Goal: Transaction & Acquisition: Purchase product/service

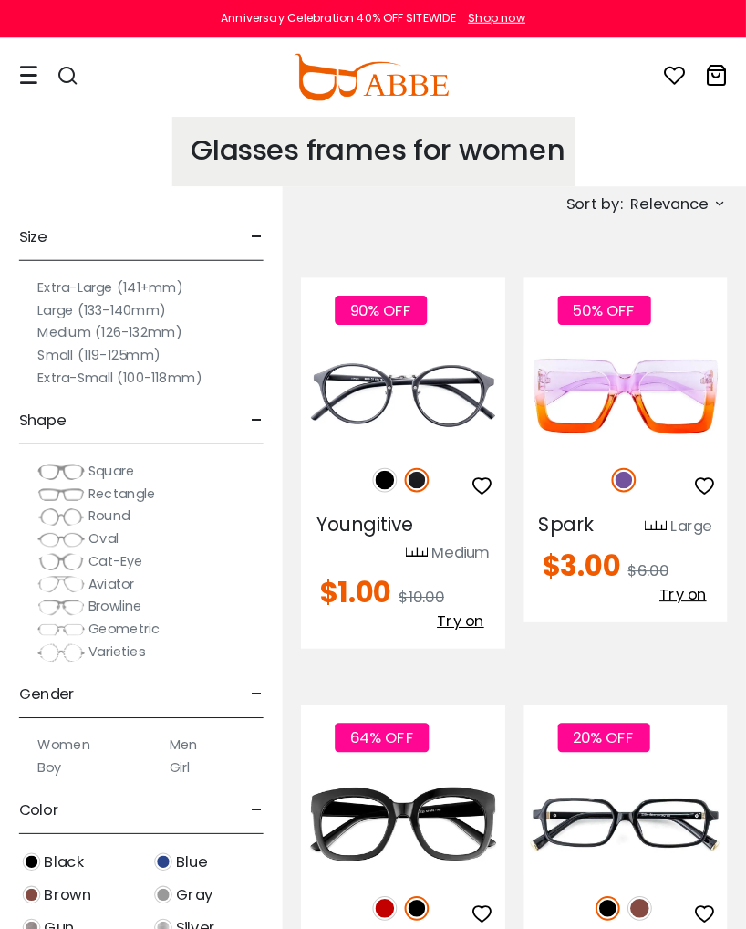
scroll to position [4, 0]
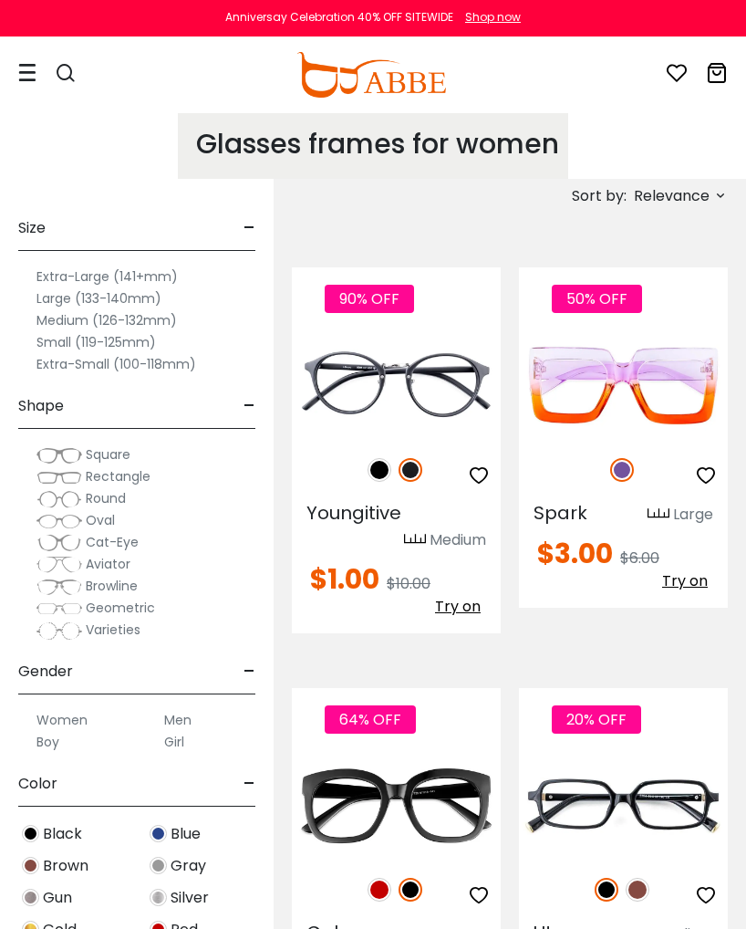
click at [639, 872] on img at bounding box center [638, 890] width 24 height 24
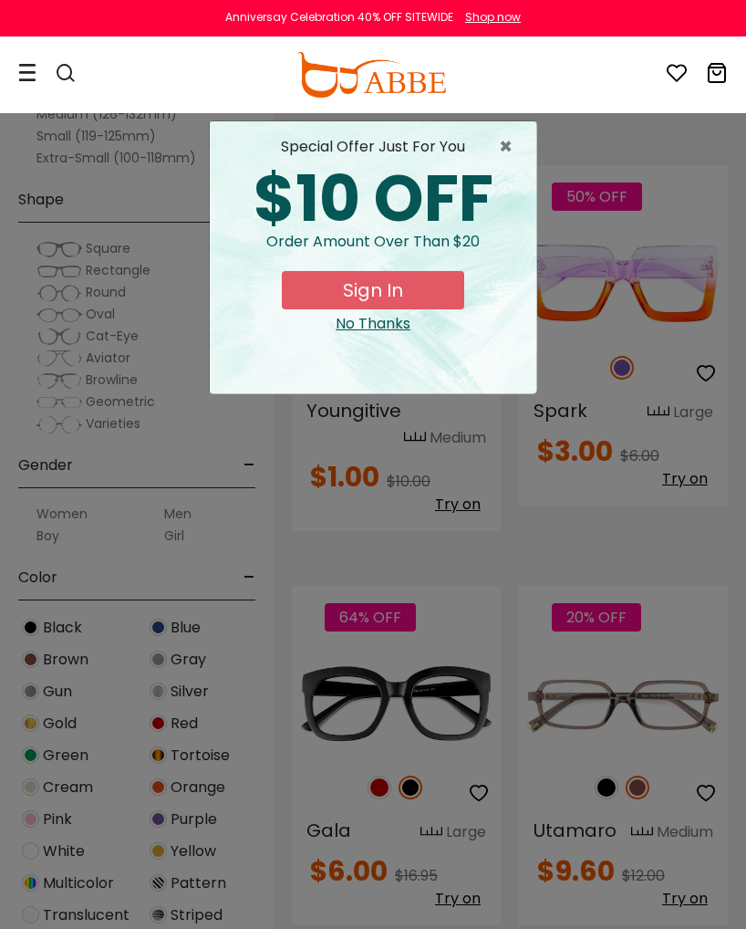
scroll to position [105, 0]
click at [414, 283] on button "Sign In" at bounding box center [373, 290] width 183 height 38
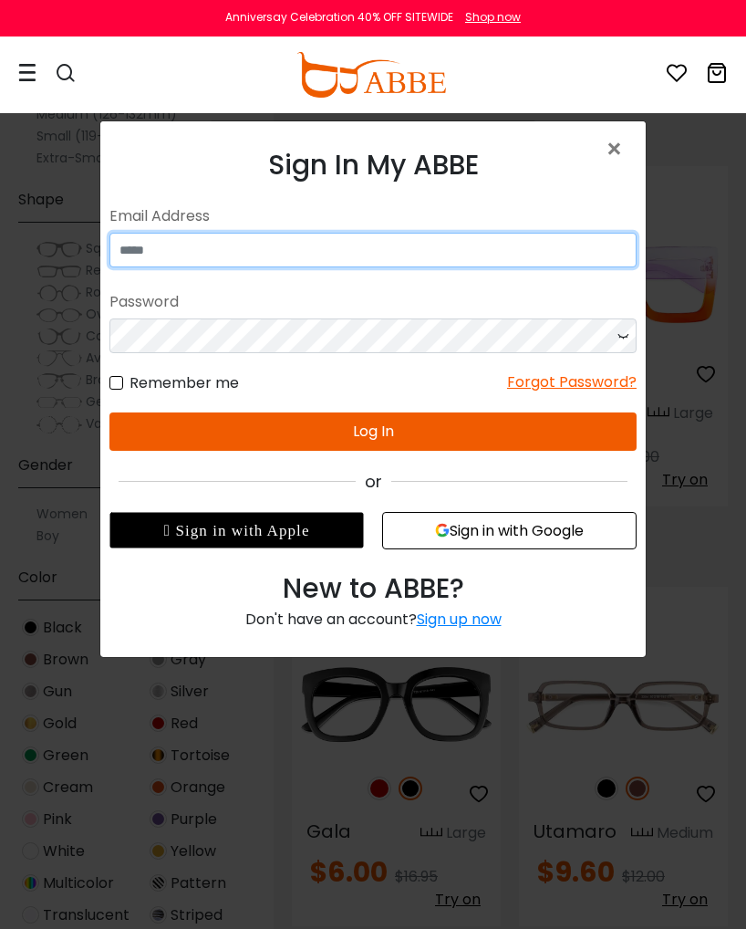
click at [376, 257] on input "email" at bounding box center [373, 250] width 527 height 35
type input "**********"
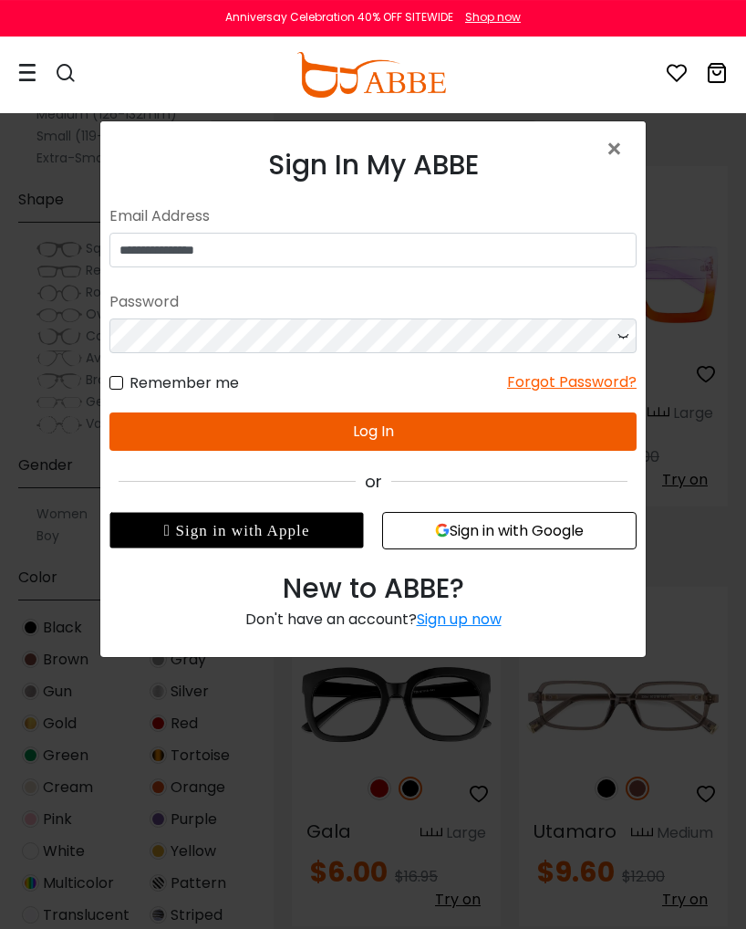
click at [448, 423] on button "Log In" at bounding box center [373, 431] width 527 height 38
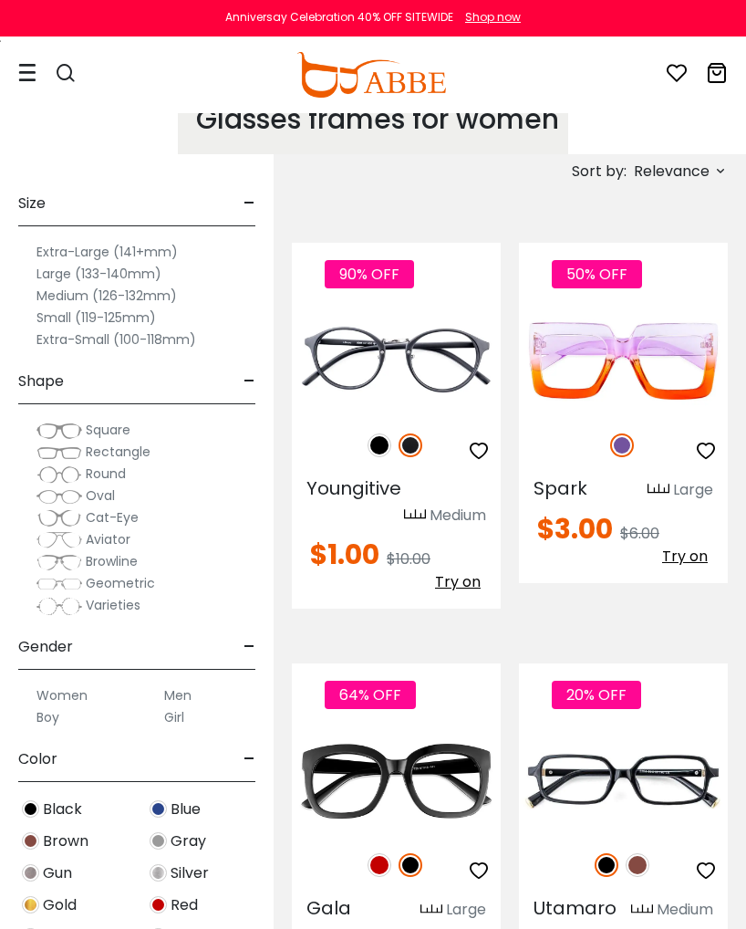
click at [638, 864] on img at bounding box center [638, 865] width 24 height 24
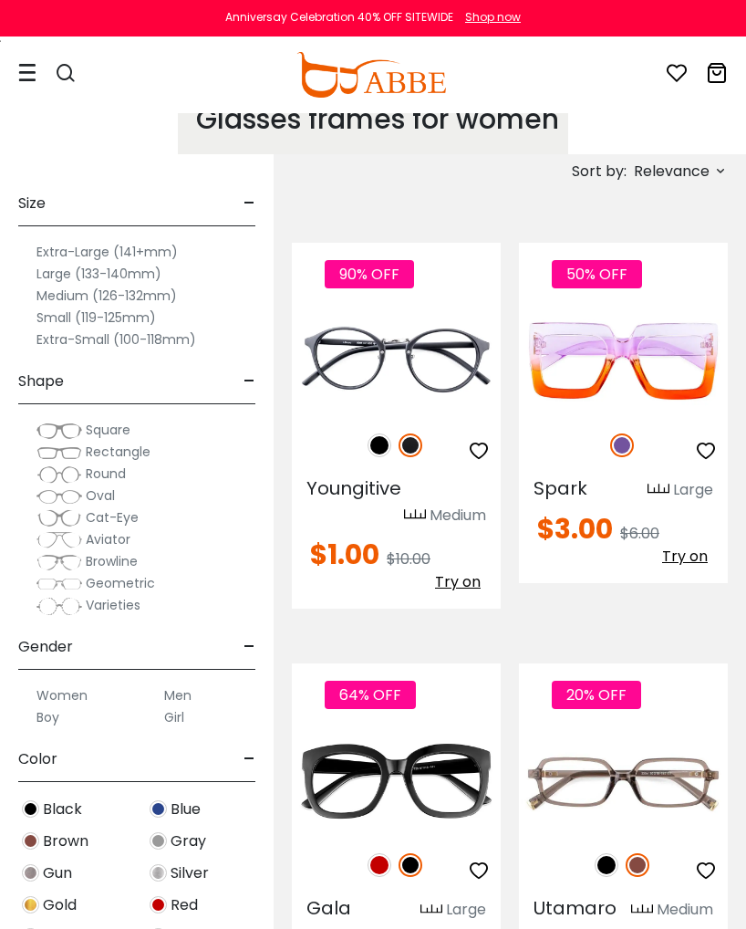
click at [0, 0] on img at bounding box center [0, 0] width 0 height 0
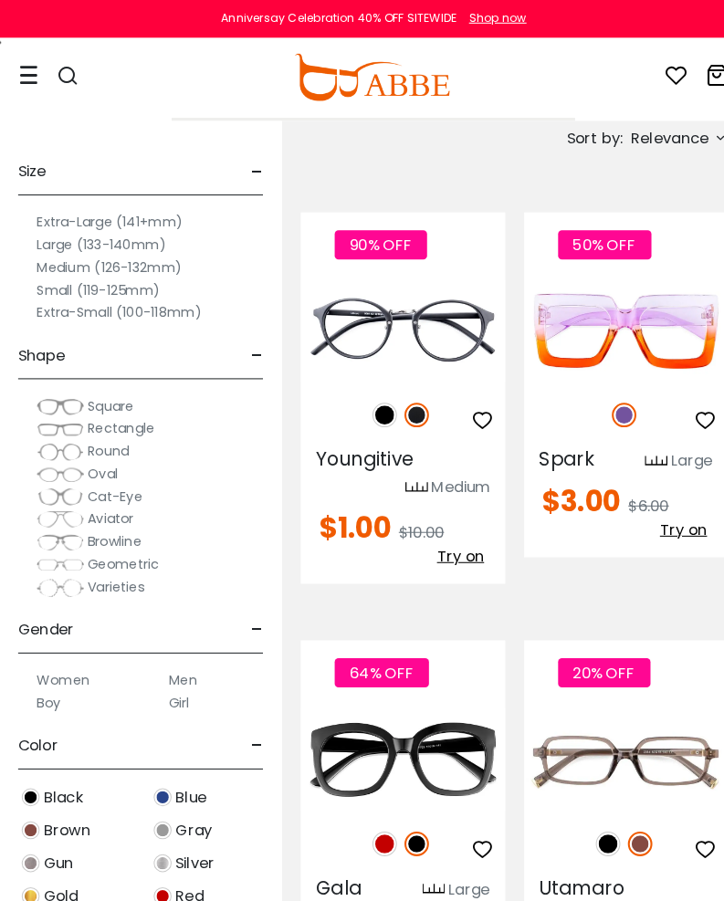
scroll to position [67, 0]
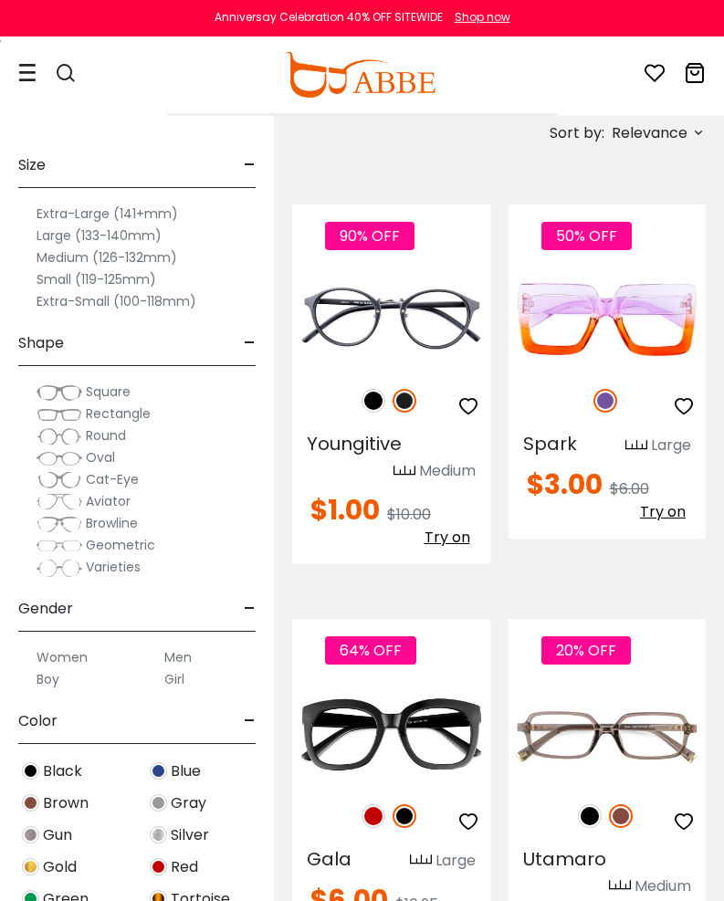
click at [25, 69] on icon at bounding box center [27, 72] width 18 height 19
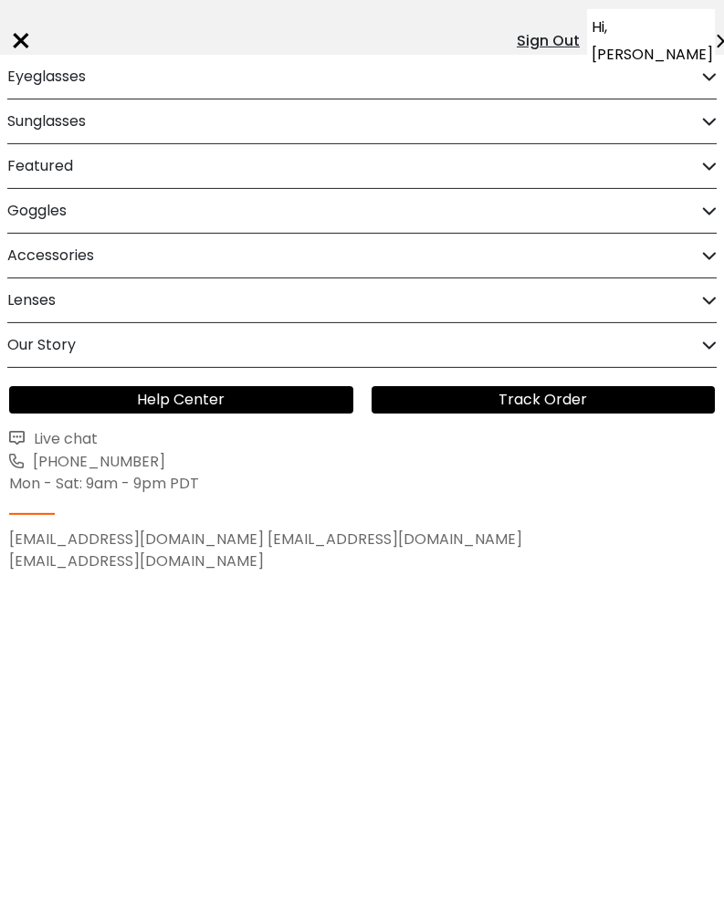
click at [708, 34] on icon at bounding box center [719, 41] width 27 height 15
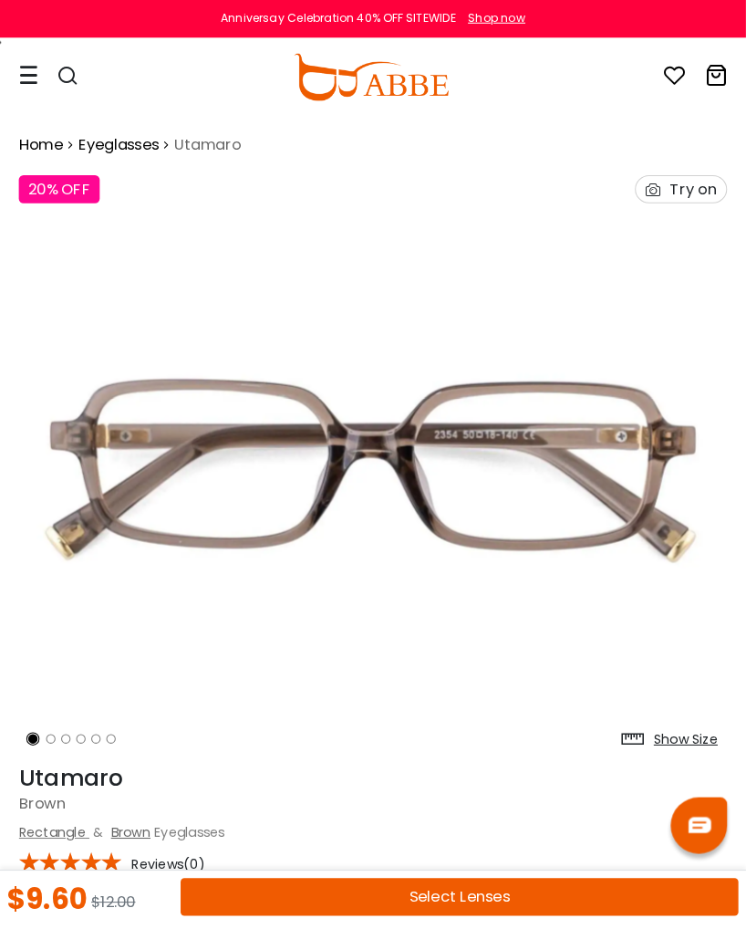
scroll to position [4, 0]
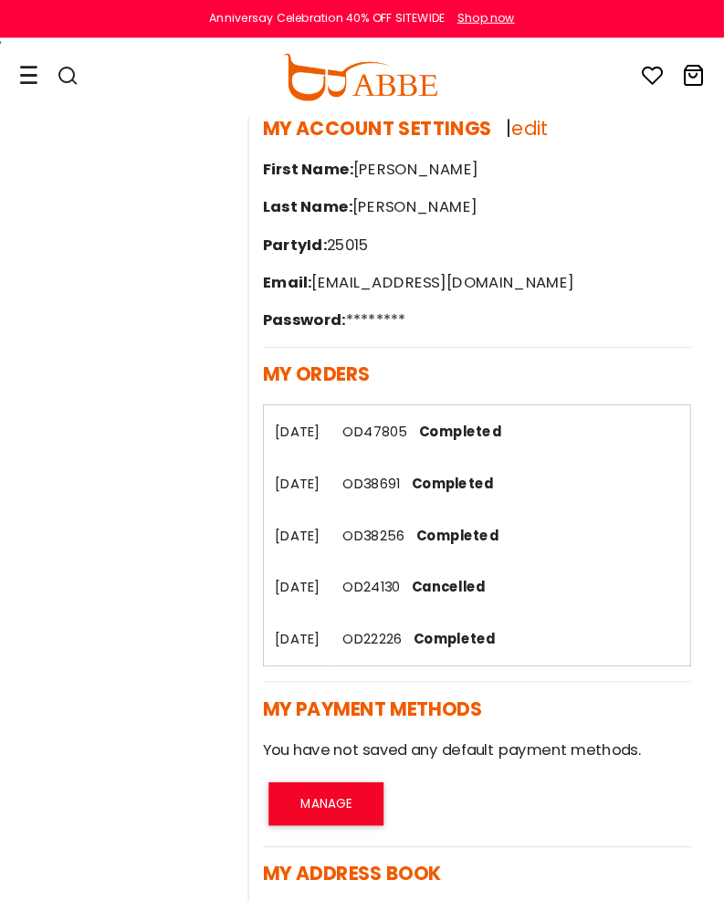
scroll to position [2, 0]
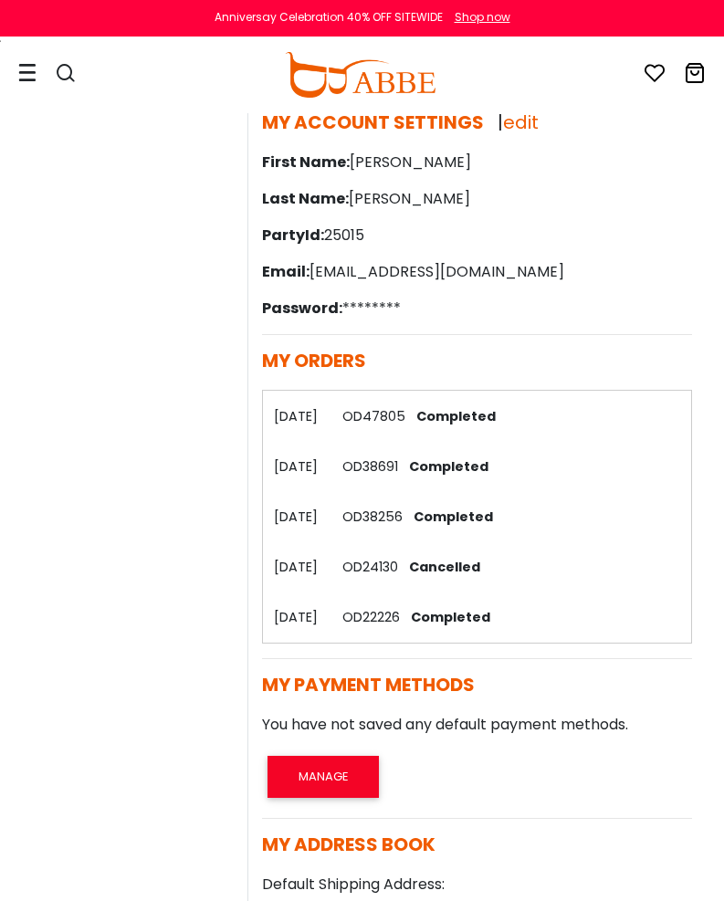
click at [496, 413] on span "Completed" at bounding box center [452, 416] width 87 height 18
click at [331, 400] on th "06/08/2024" at bounding box center [297, 416] width 68 height 50
click at [331, 416] on th "06/08/2024" at bounding box center [297, 416] width 68 height 50
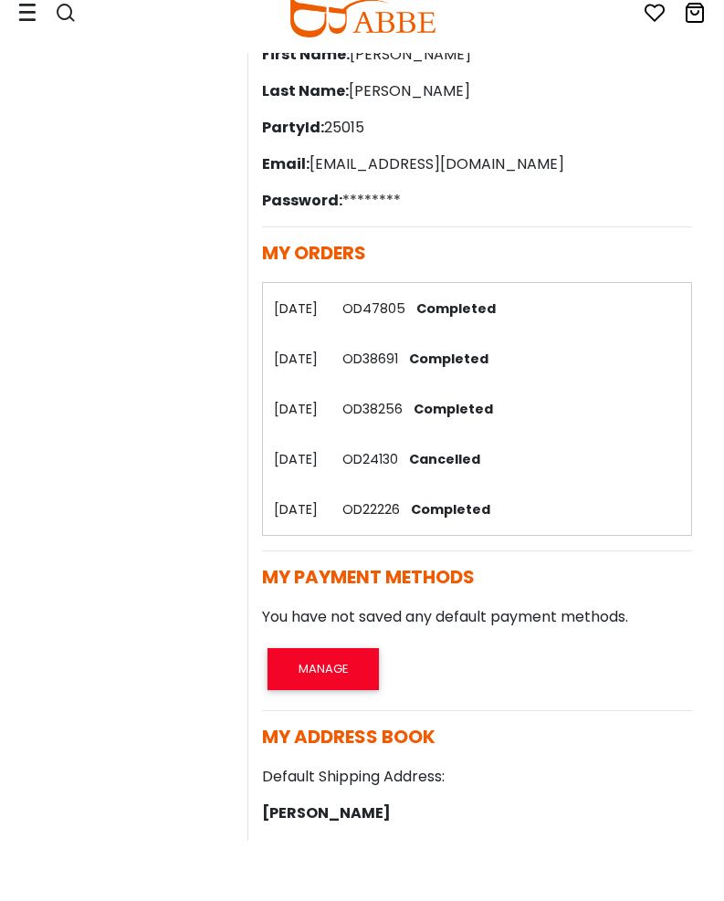
scroll to position [21, 0]
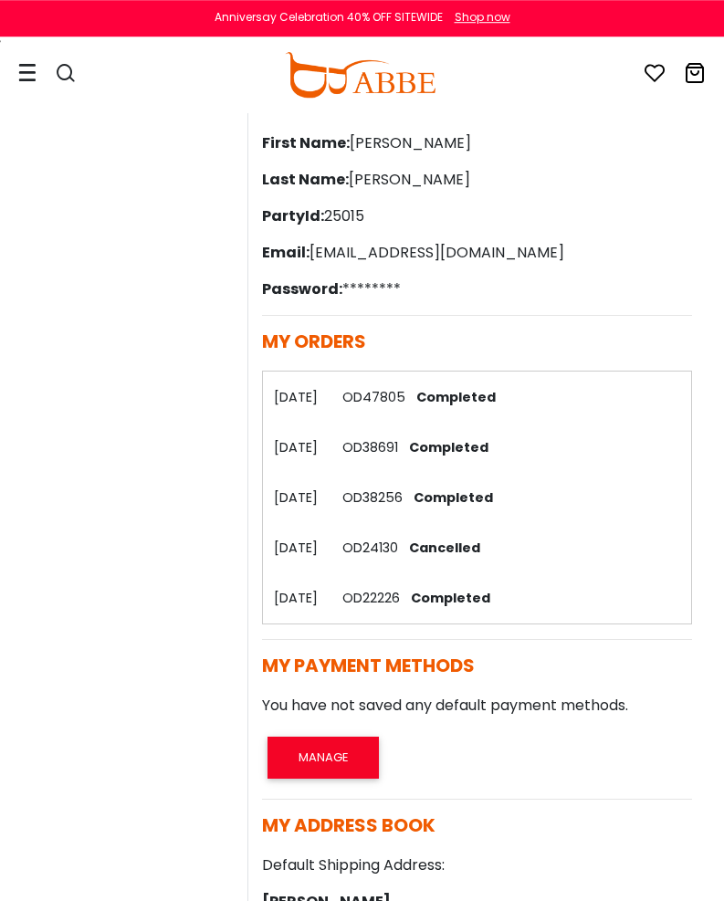
click at [330, 592] on th "30/03/2020" at bounding box center [297, 598] width 68 height 51
click at [400, 599] on link "OD22226" at bounding box center [370, 598] width 57 height 18
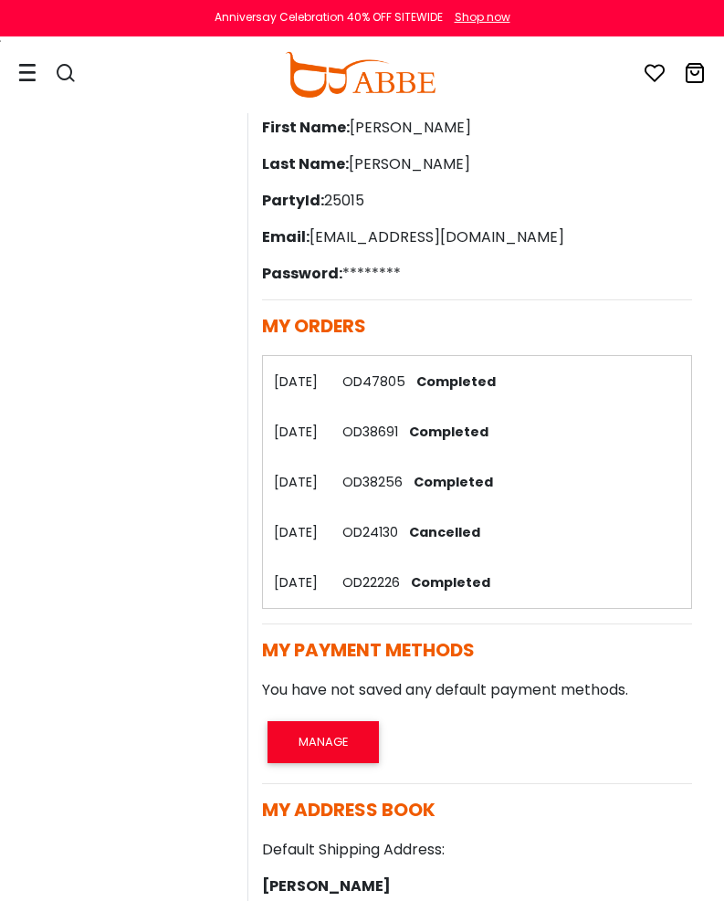
click at [439, 372] on span "Completed" at bounding box center [452, 381] width 87 height 18
click at [405, 384] on link "OD47805" at bounding box center [373, 381] width 63 height 18
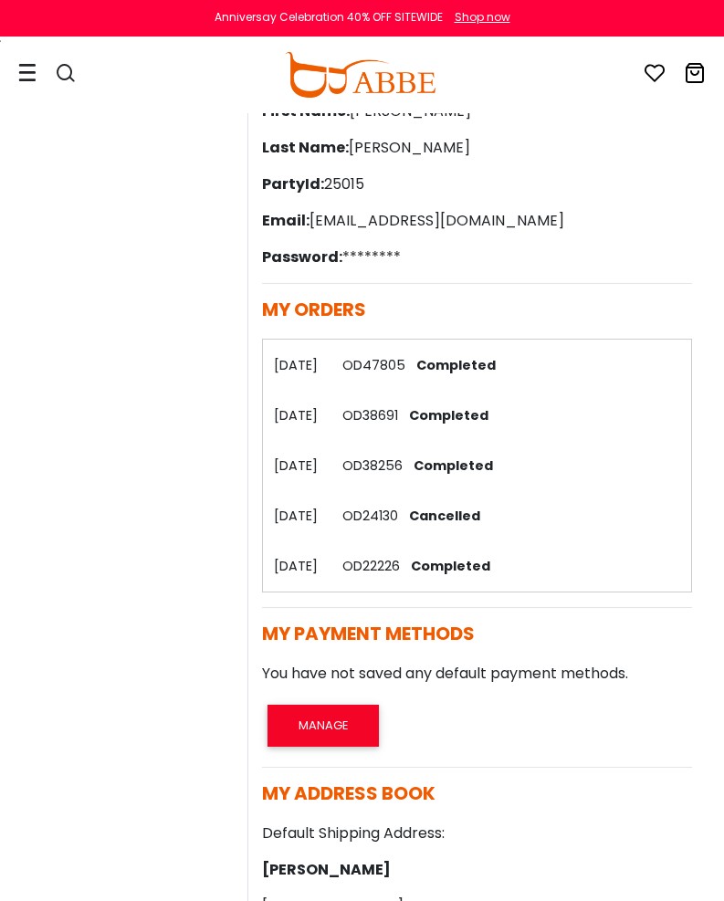
click at [398, 408] on link "OD38691" at bounding box center [370, 415] width 56 height 18
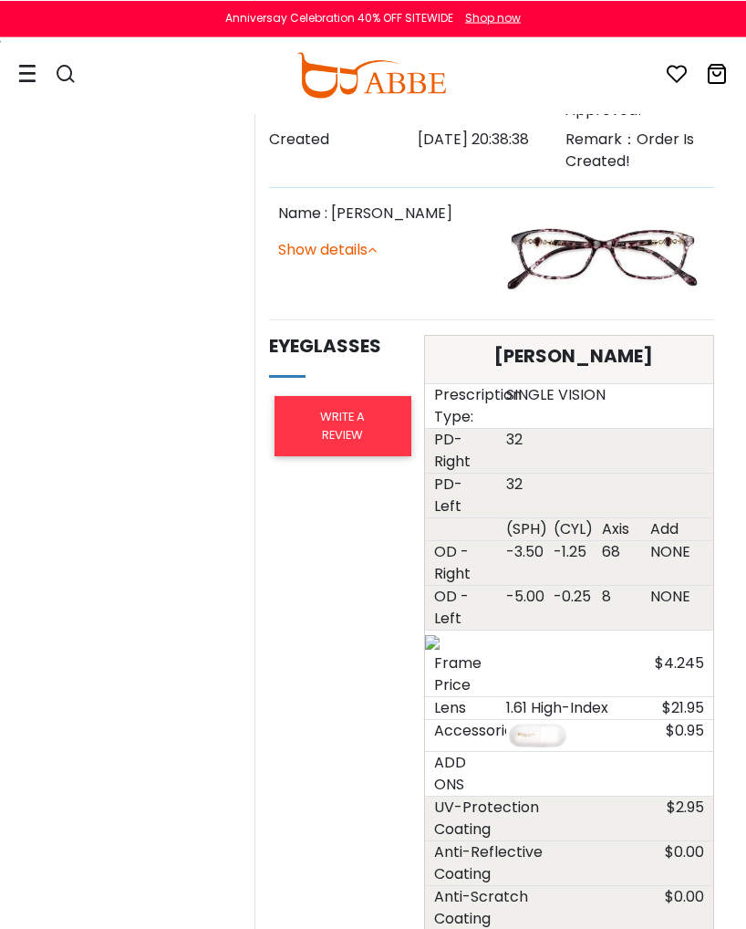
scroll to position [735, 0]
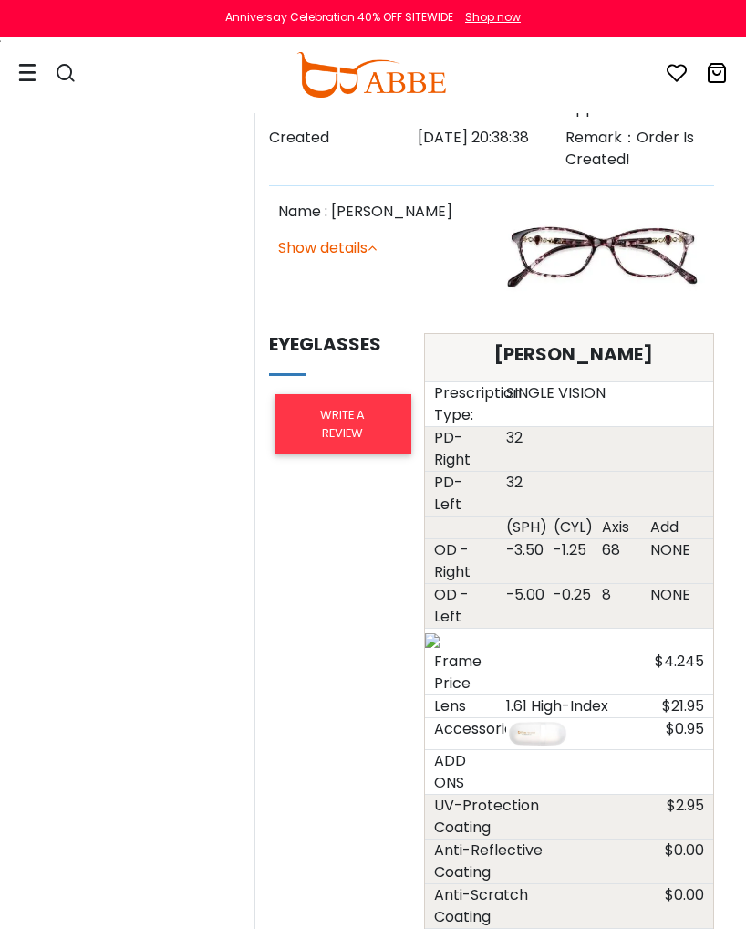
click at [377, 240] on icon at bounding box center [372, 247] width 9 height 15
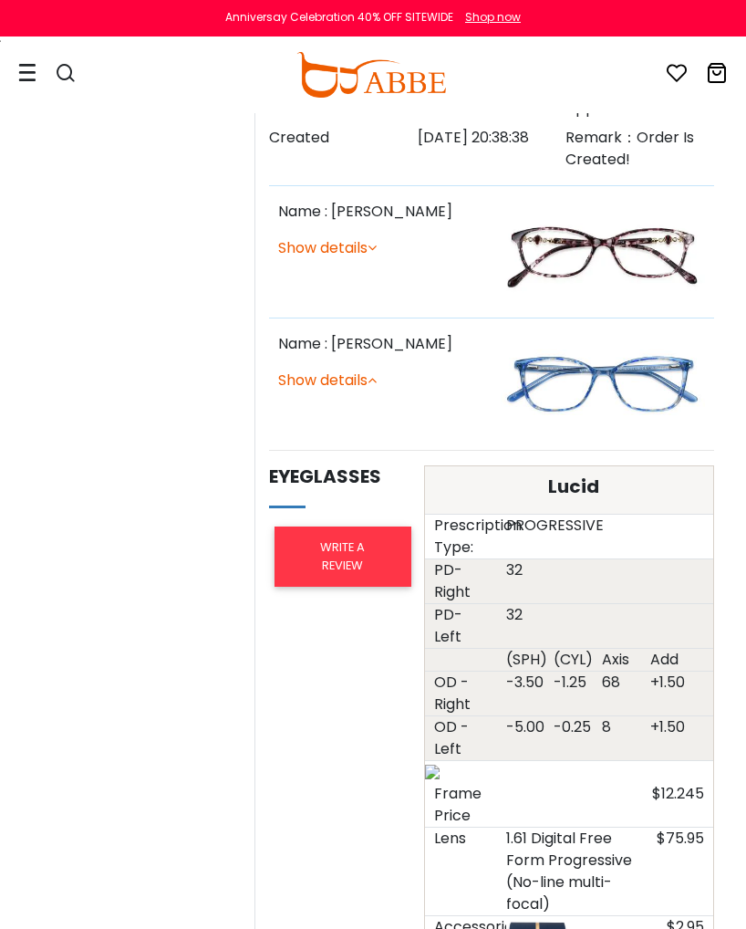
click at [374, 237] on link "Show details" at bounding box center [327, 247] width 99 height 21
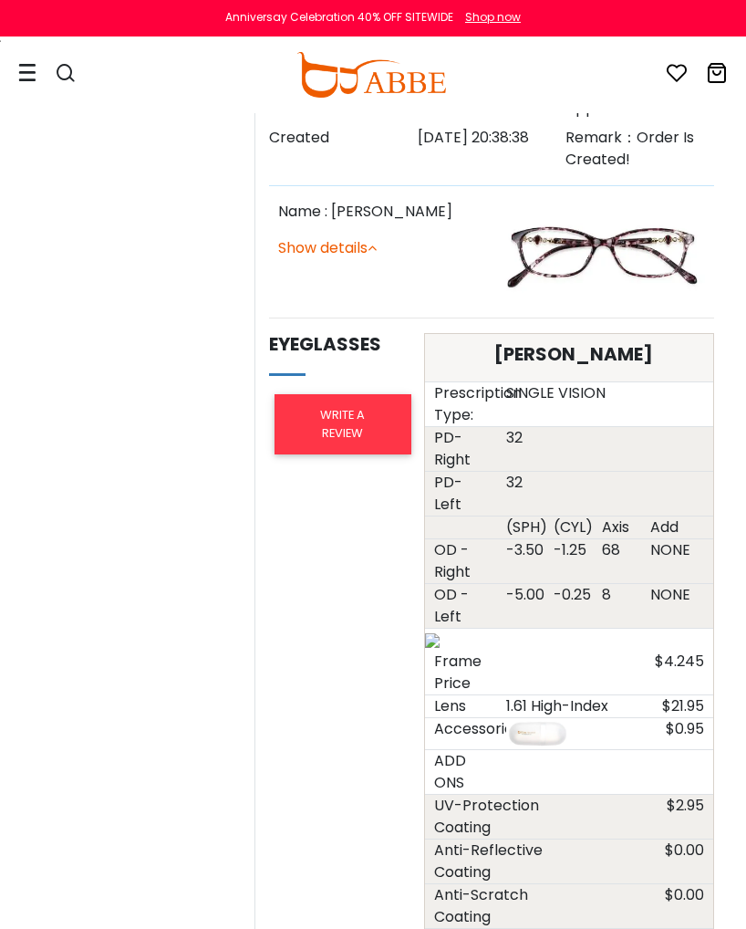
click at [377, 240] on icon at bounding box center [372, 247] width 9 height 15
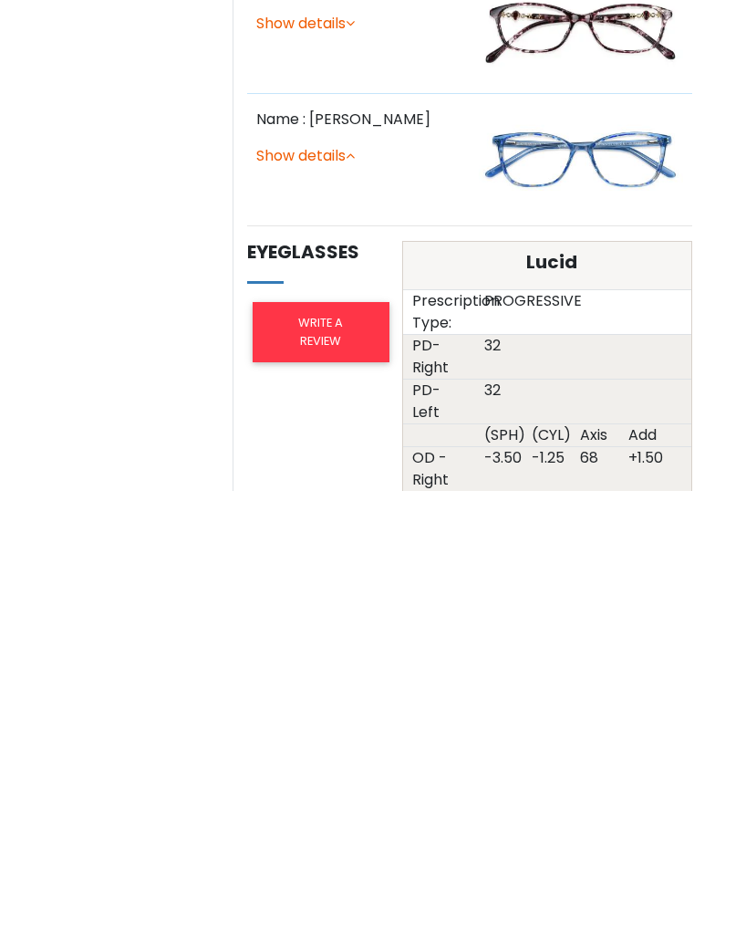
scroll to position [505, 22]
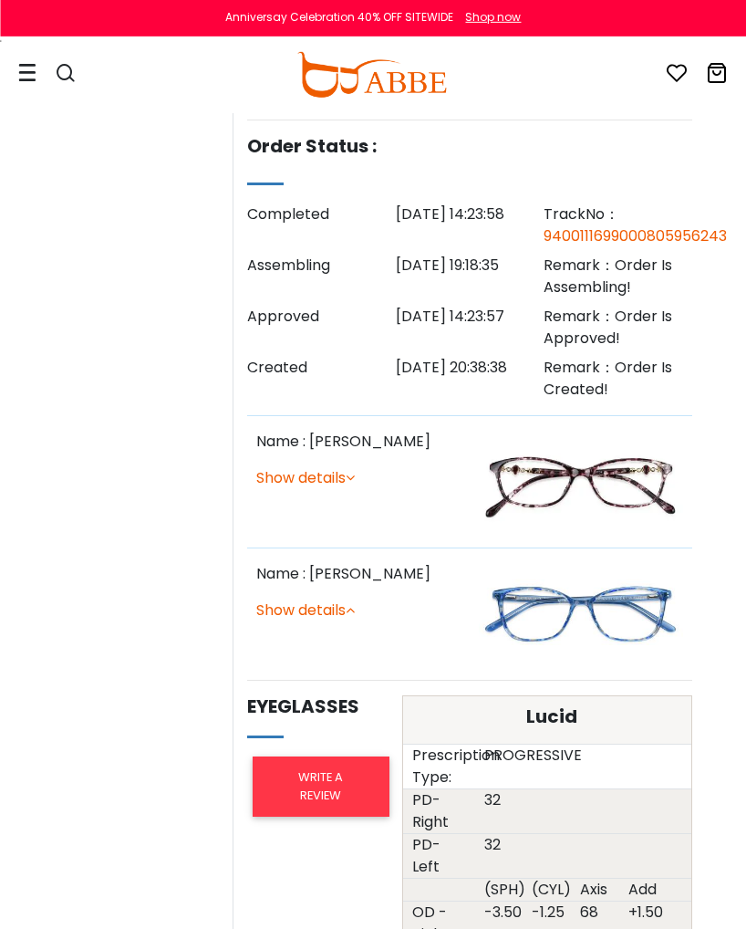
click at [621, 436] on img at bounding box center [581, 482] width 204 height 102
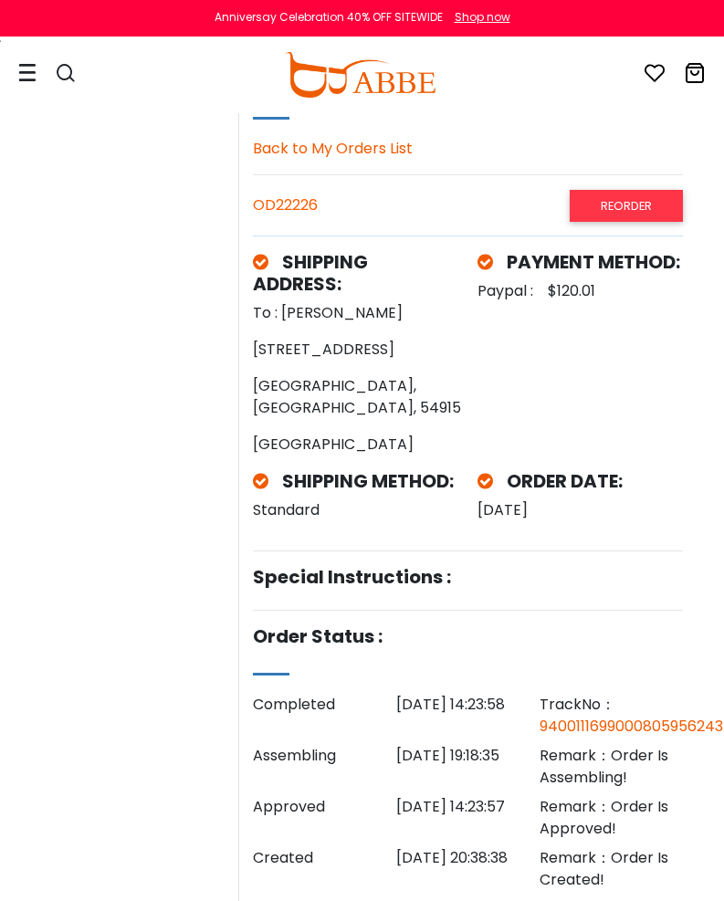
scroll to position [0, 9]
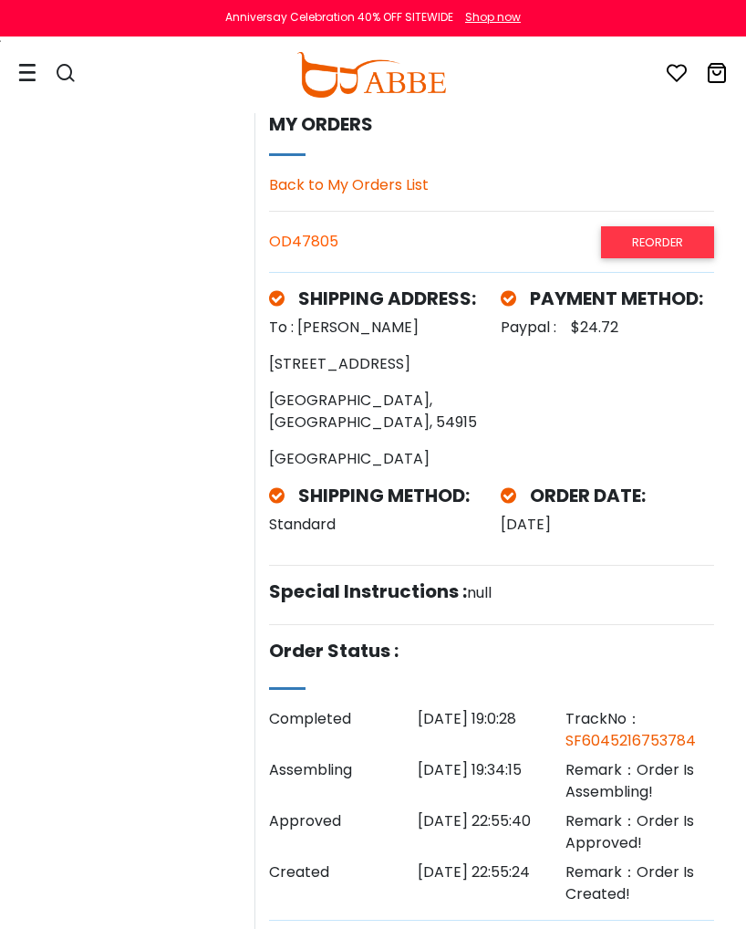
click at [302, 256] on div "OD47805 Reorder" at bounding box center [491, 241] width 445 height 31
click at [323, 233] on div "OD47805 Reorder" at bounding box center [491, 241] width 445 height 31
click at [317, 237] on div "OD47805 Reorder" at bounding box center [491, 241] width 445 height 31
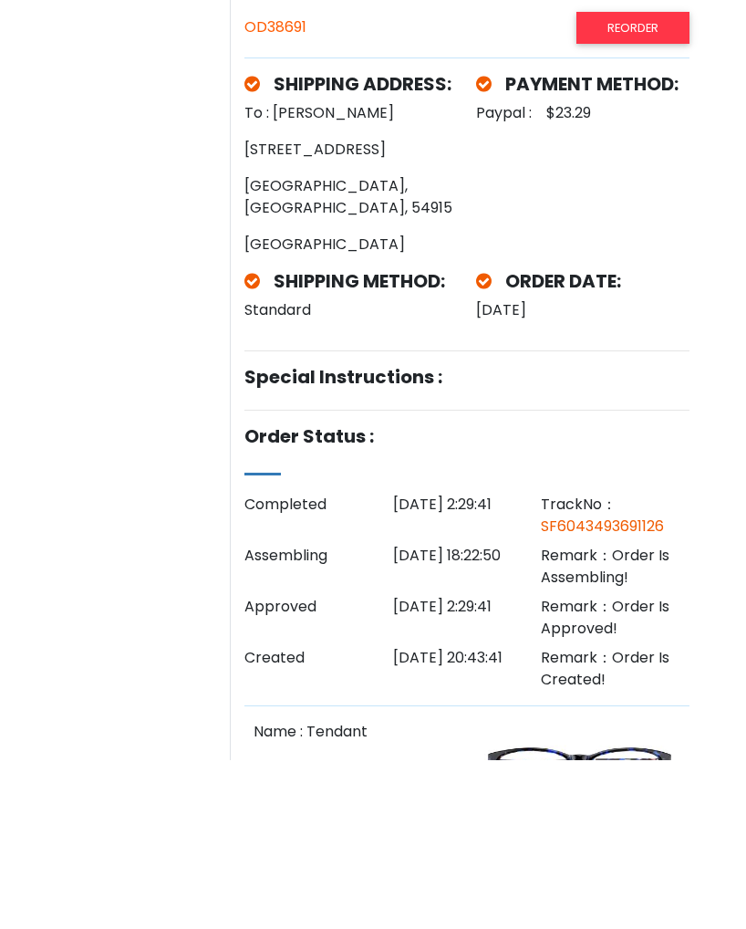
scroll to position [0, 22]
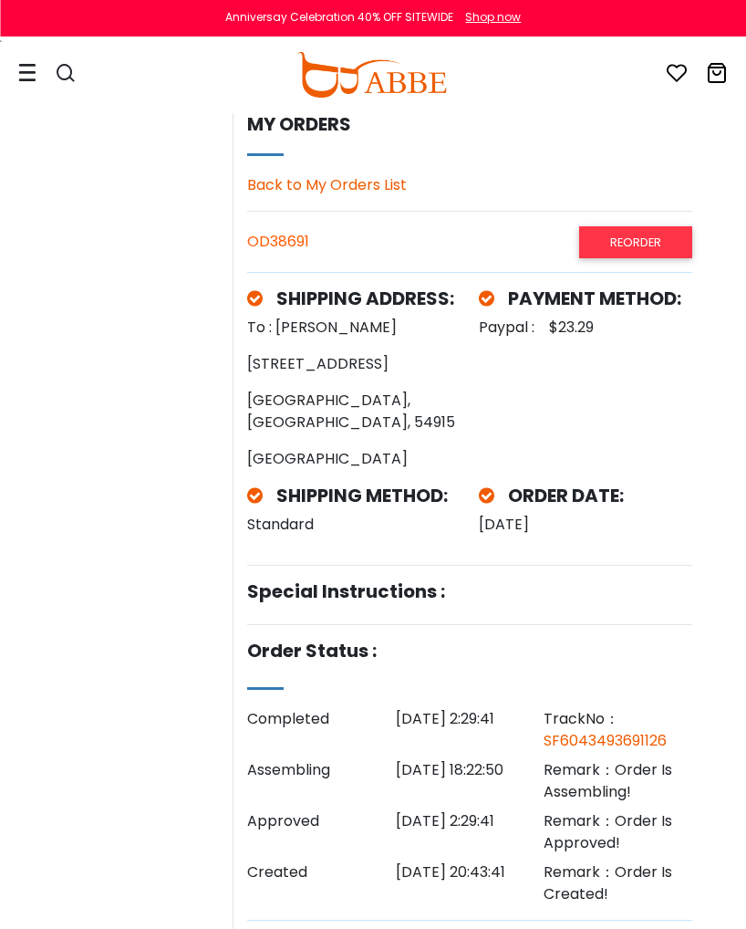
click at [19, 67] on icon at bounding box center [27, 72] width 18 height 19
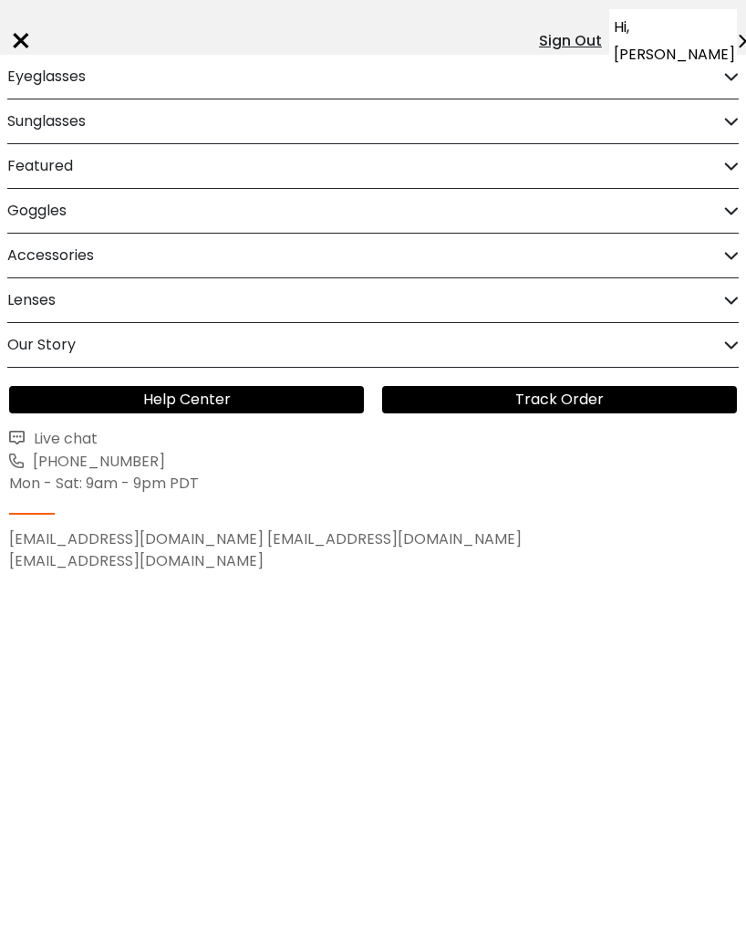
scroll to position [0, 0]
click at [741, 71] on div "Eyeglasses Women's Eyeglasses Men's Eyeglasses Kids' Eyeglasses All Eyeglasses …" at bounding box center [373, 77] width 746 height 45
click at [725, 83] on icon at bounding box center [732, 77] width 15 height 14
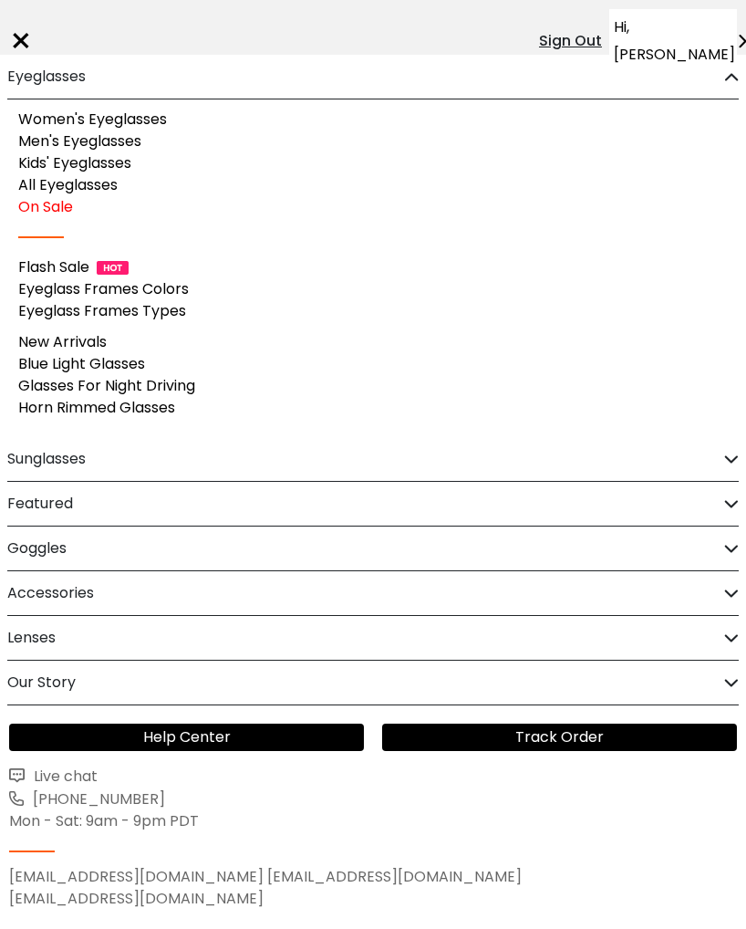
click at [139, 126] on link "Women's Eyeglasses" at bounding box center [92, 119] width 149 height 21
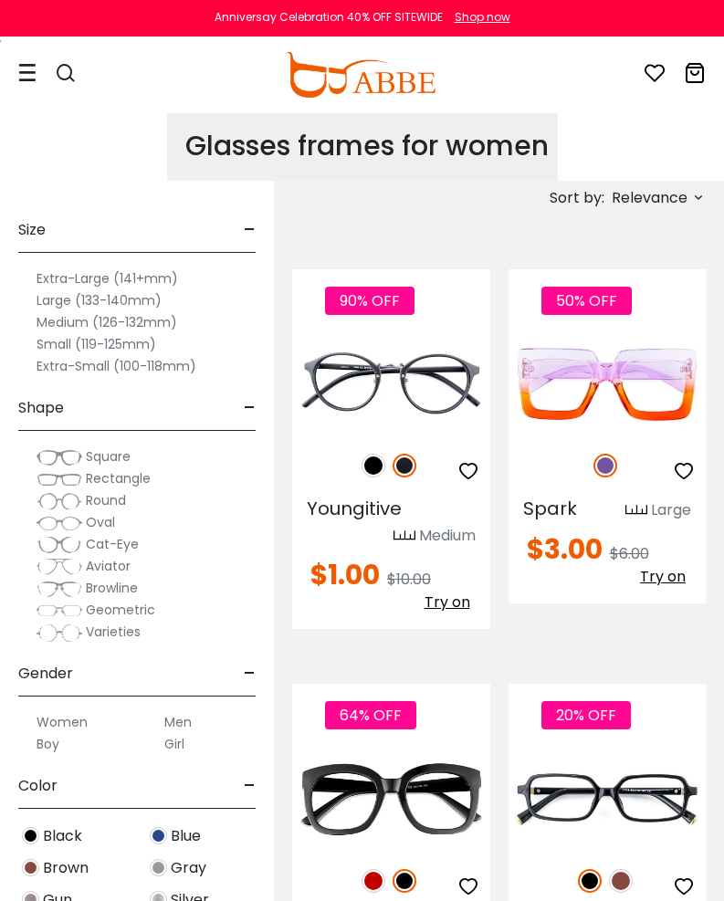
click at [118, 475] on span "Rectangle" at bounding box center [118, 478] width 65 height 18
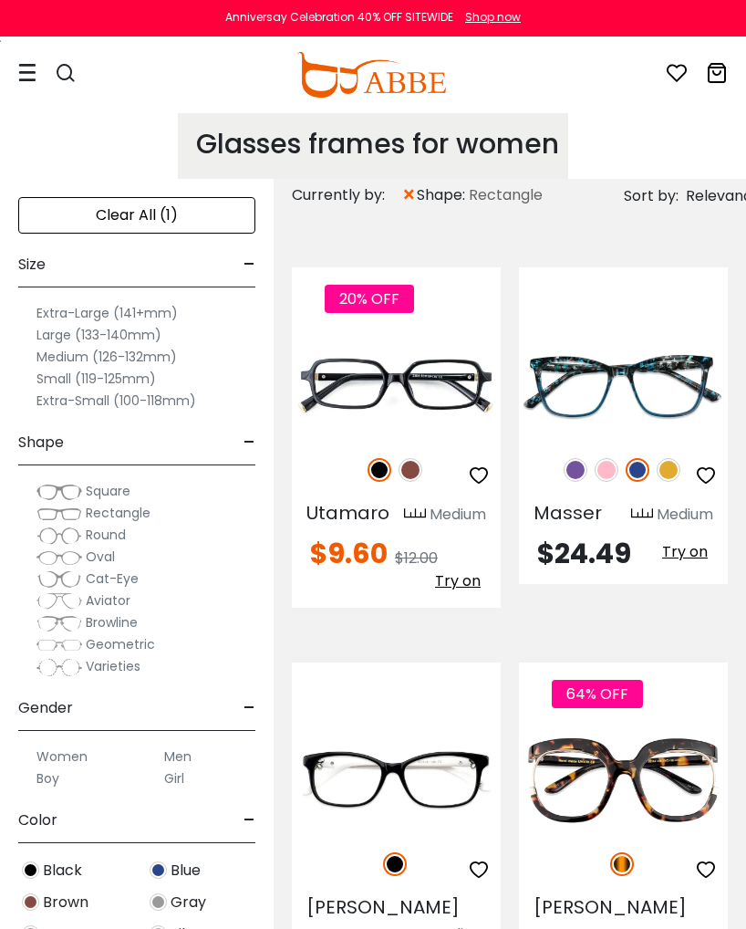
click at [135, 371] on label "Small (119-125mm)" at bounding box center [97, 379] width 120 height 22
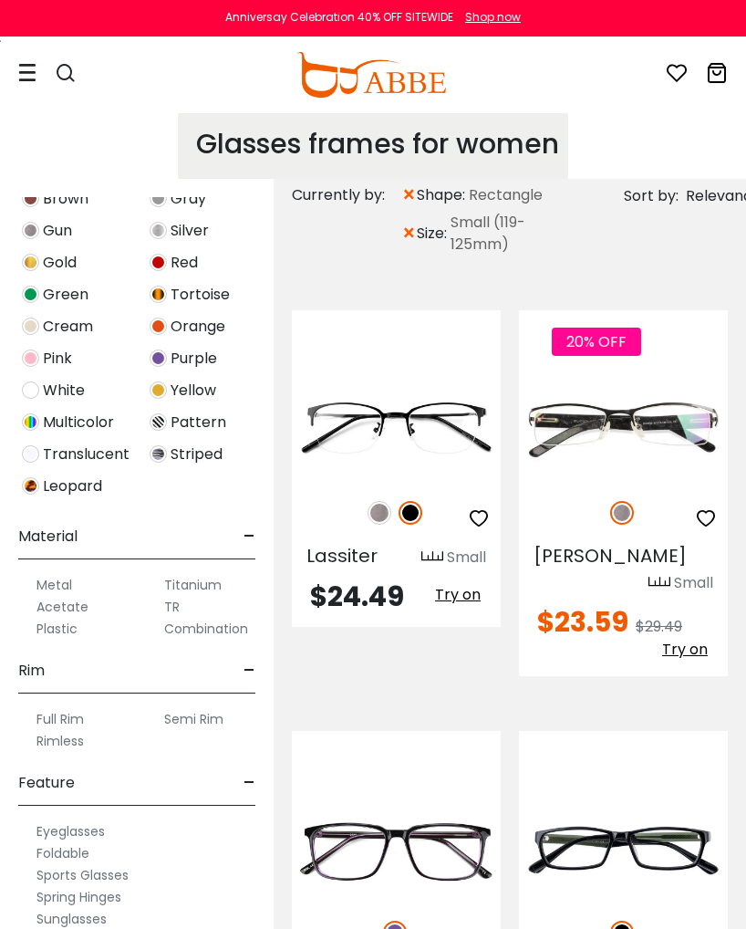
scroll to position [704, 0]
click at [67, 716] on label "Full Rim" at bounding box center [60, 719] width 47 height 22
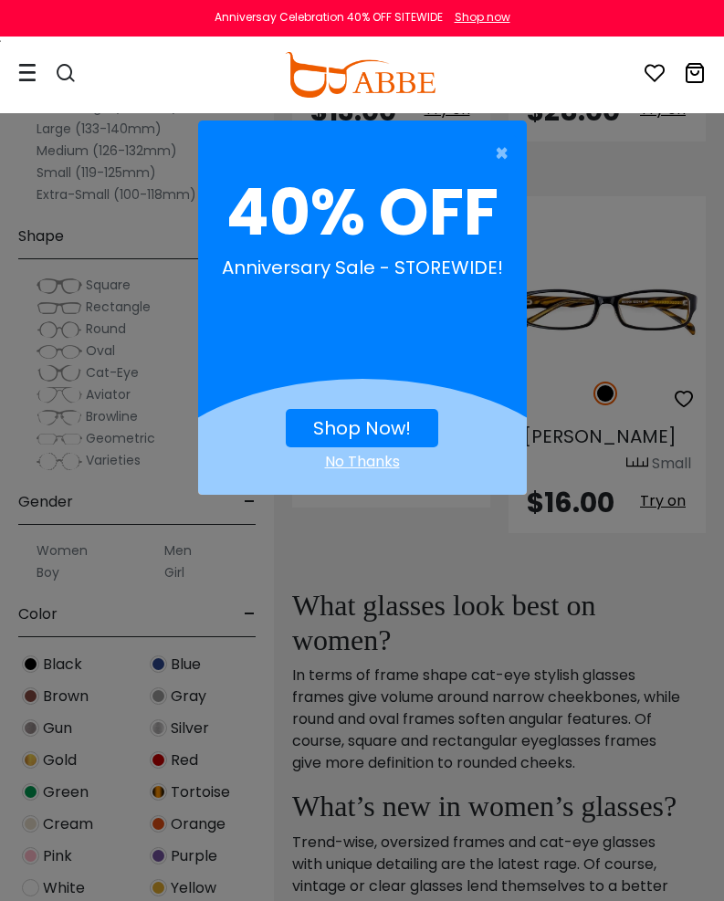
scroll to position [2112, 0]
click at [508, 146] on span "×" at bounding box center [506, 153] width 23 height 37
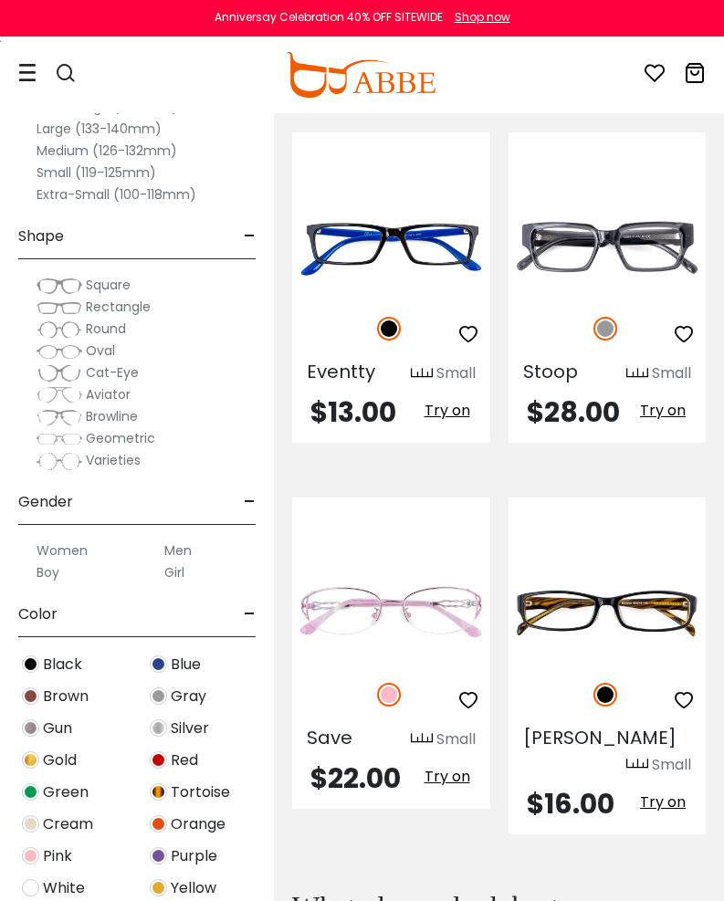
scroll to position [1810, 0]
click at [0, 0] on img at bounding box center [0, 0] width 0 height 0
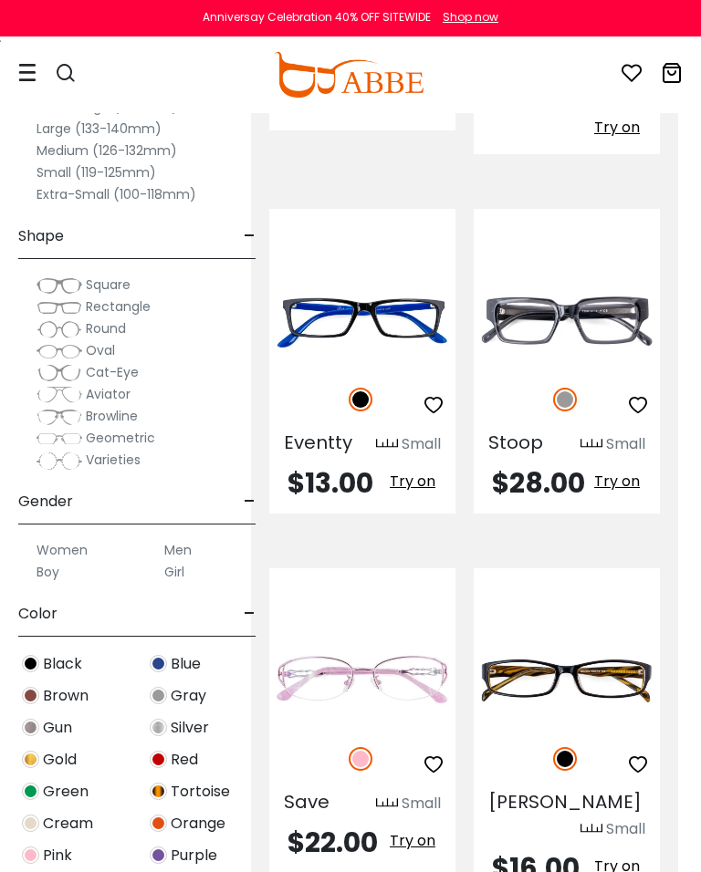
scroll to position [1733, 23]
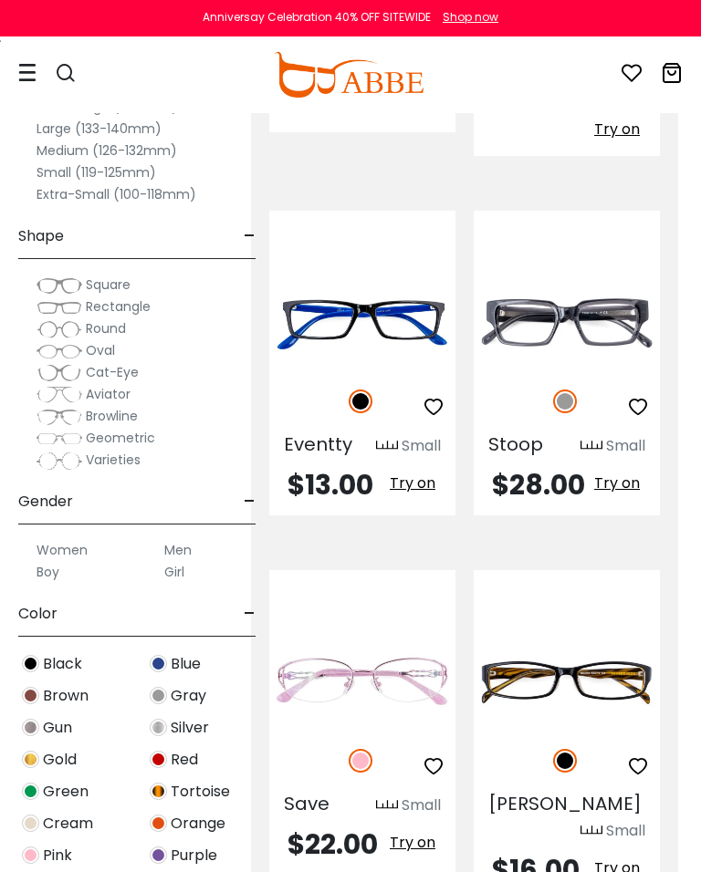
click at [153, 151] on label "Medium (126-132mm)" at bounding box center [107, 151] width 141 height 22
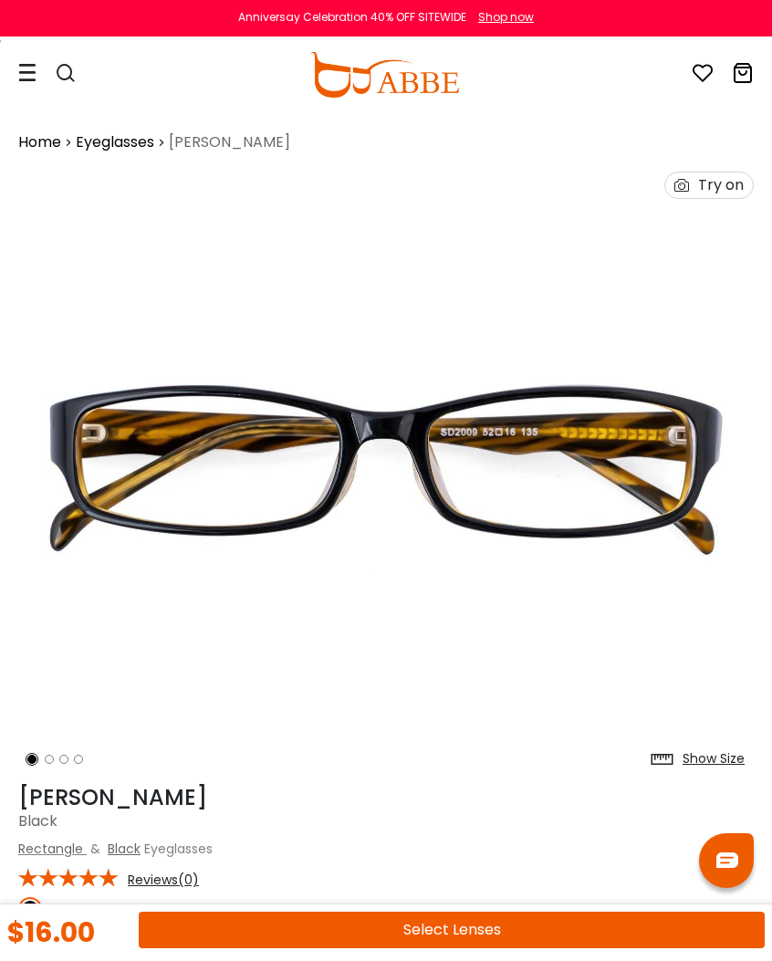
click at [47, 758] on li at bounding box center [49, 759] width 9 height 9
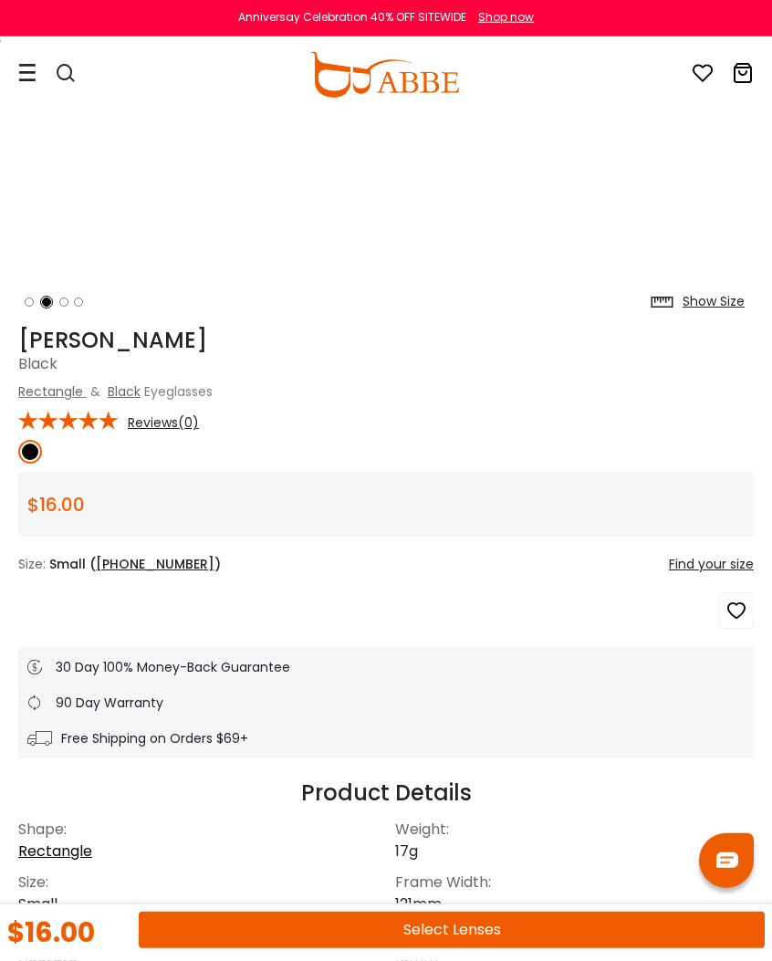
scroll to position [441, 0]
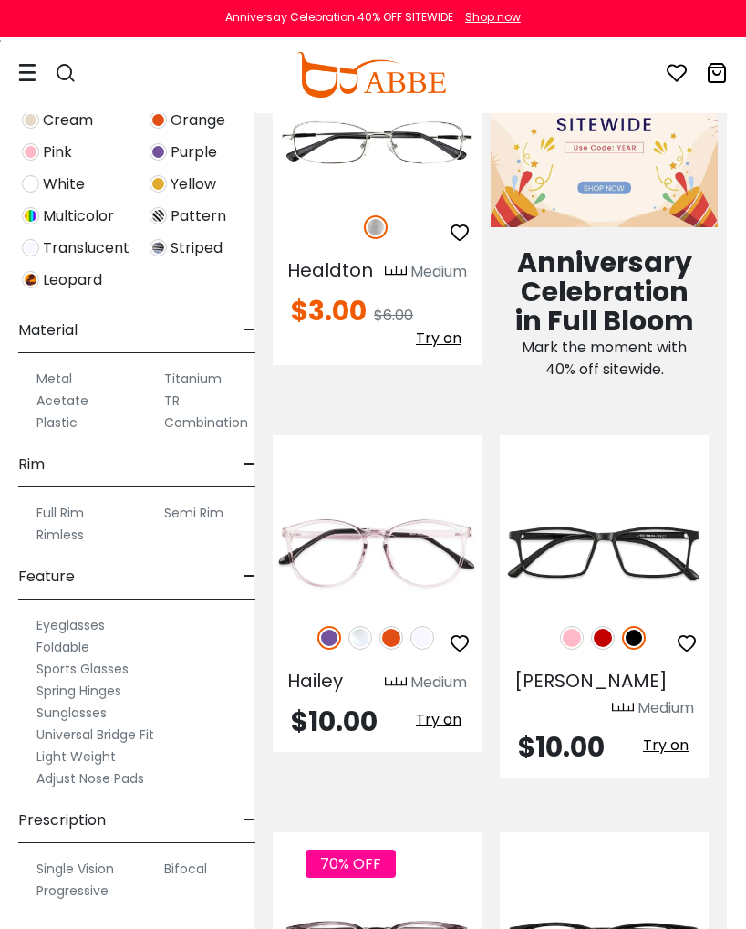
scroll to position [704, 0]
click at [87, 892] on label "Progressive" at bounding box center [73, 891] width 72 height 22
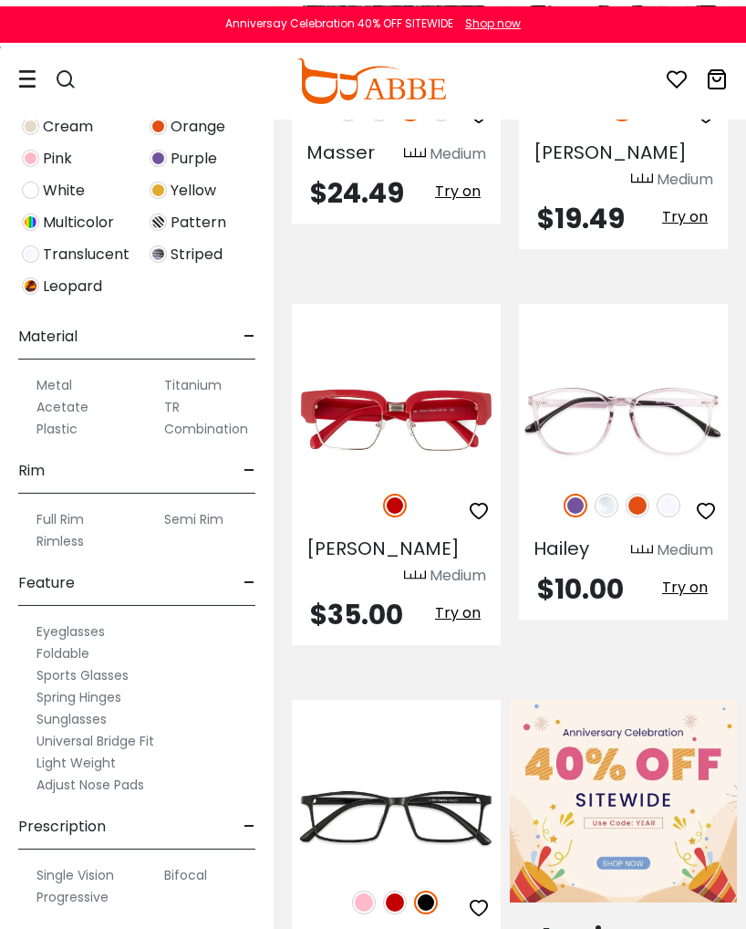
scroll to position [506, 0]
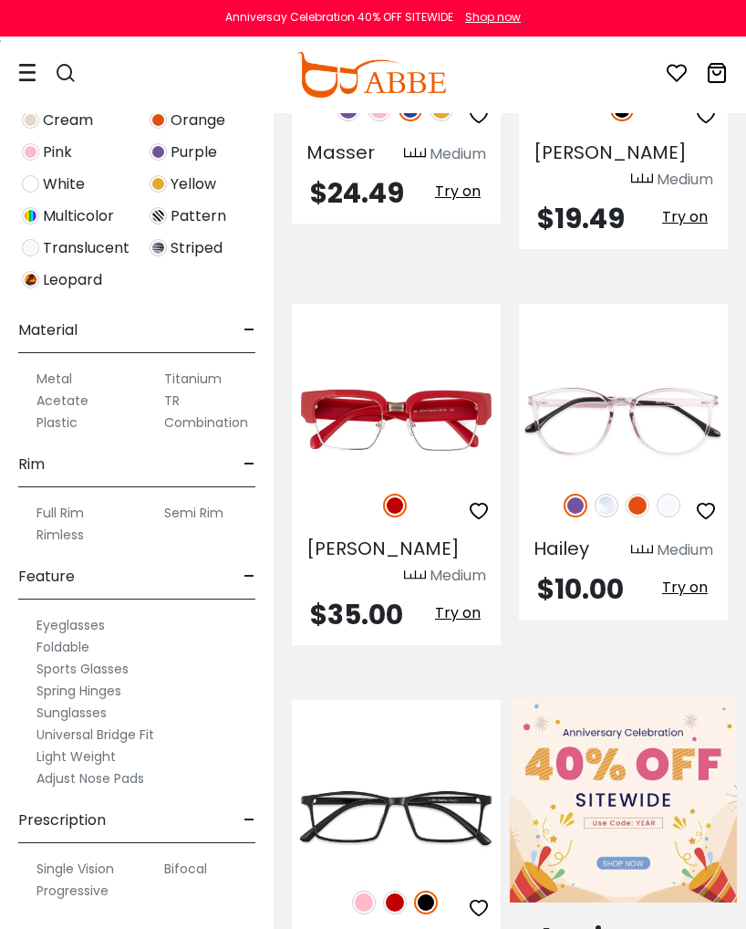
click at [189, 863] on label "Bifocal" at bounding box center [185, 869] width 43 height 22
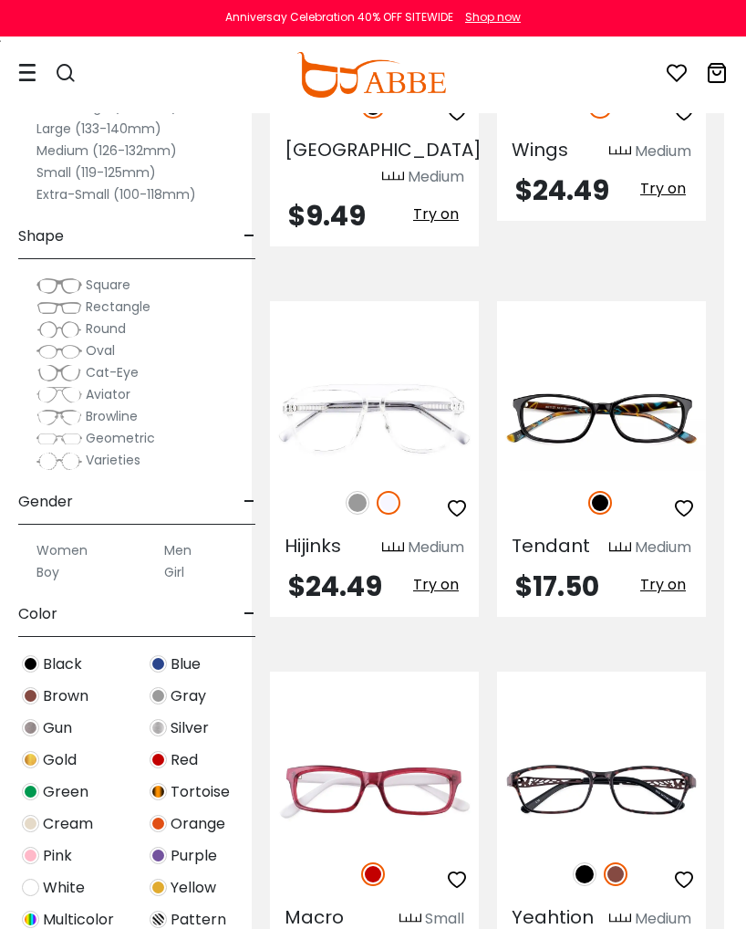
scroll to position [3326, 22]
